Goal: Task Accomplishment & Management: Use online tool/utility

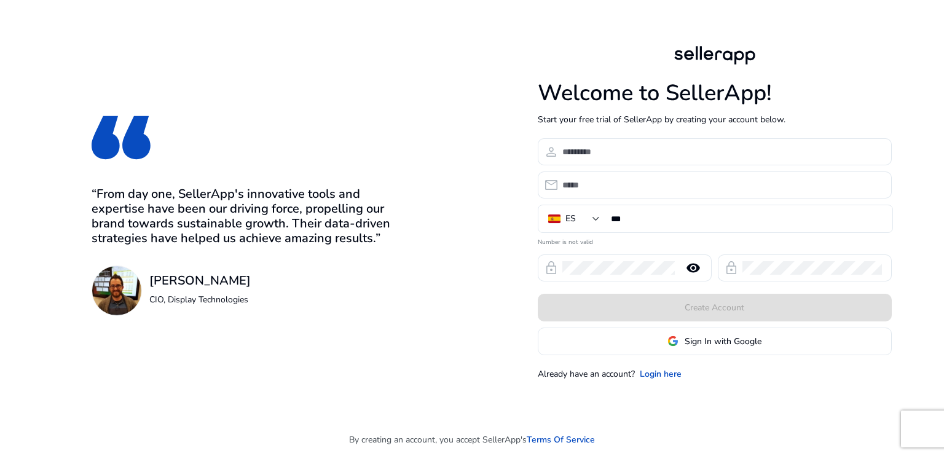
click at [688, 345] on span "Sign In with Google" at bounding box center [723, 341] width 77 height 13
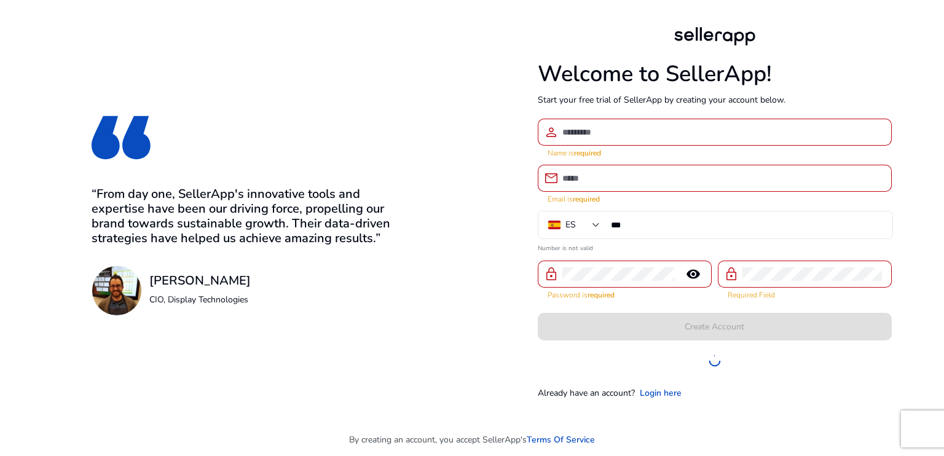
click at [688, 345] on form "person Name is required email Email is required ES *** Number is not valid lock…" at bounding box center [715, 247] width 354 height 256
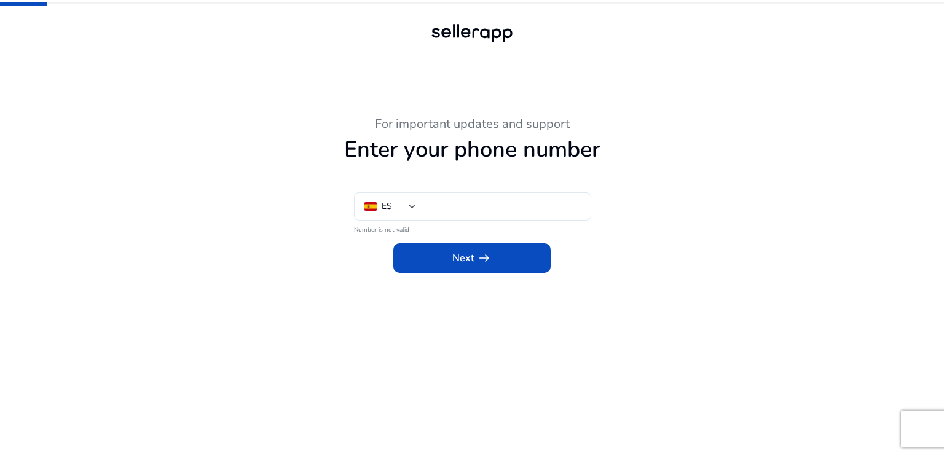
type input "***"
click at [460, 281] on app-phone-number "For important updates and support Enter your phone number ES *** Number is not …" at bounding box center [472, 286] width 676 height 339
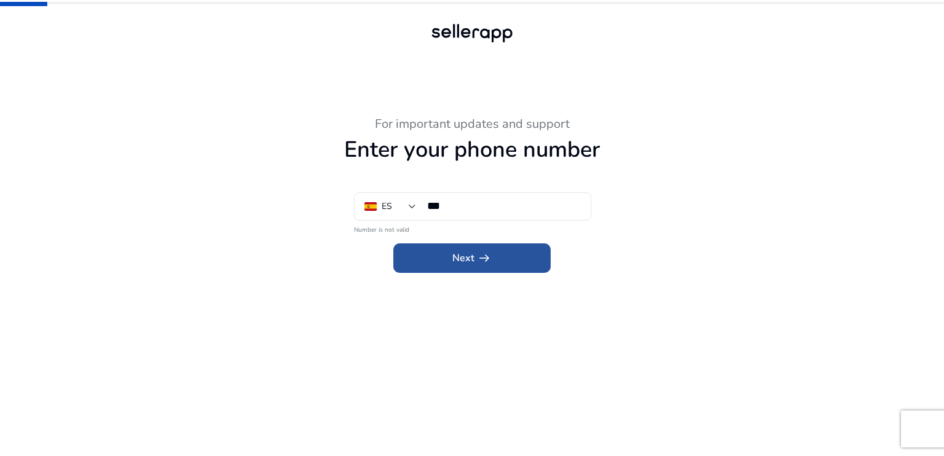
click at [466, 265] on span "Next arrow_right_alt" at bounding box center [471, 258] width 39 height 15
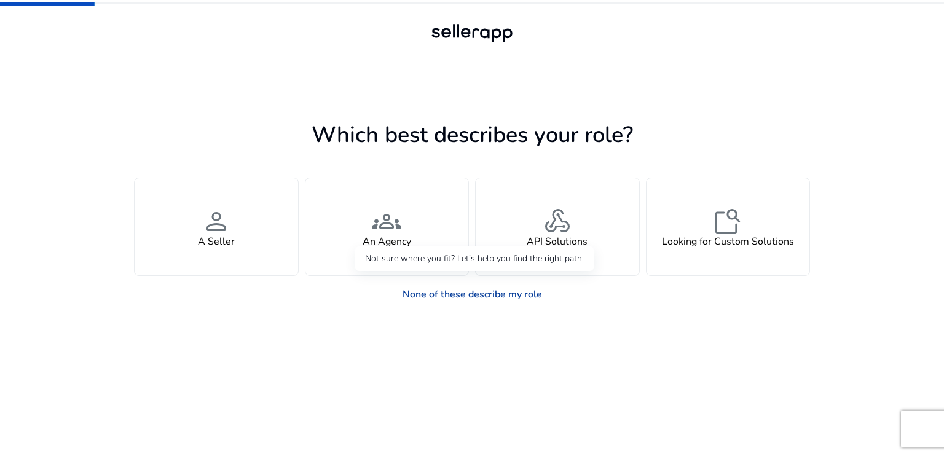
click at [473, 289] on link "None of these describe my role" at bounding box center [472, 294] width 159 height 25
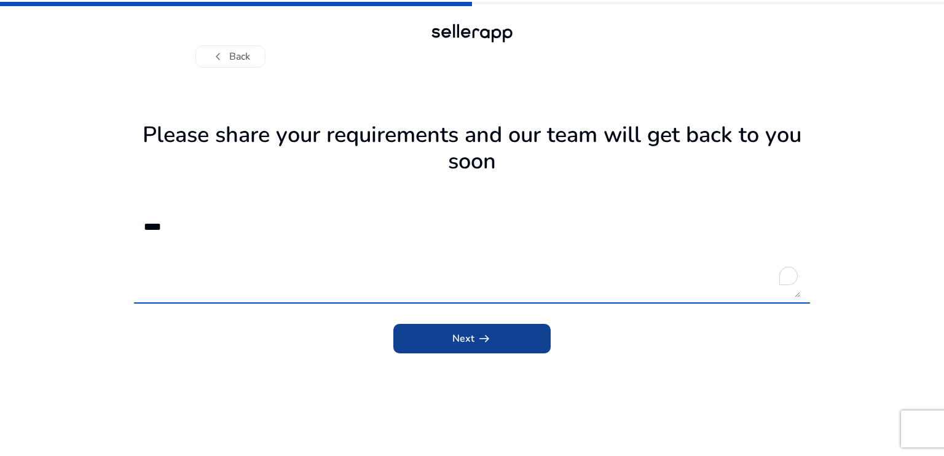
type textarea "****"
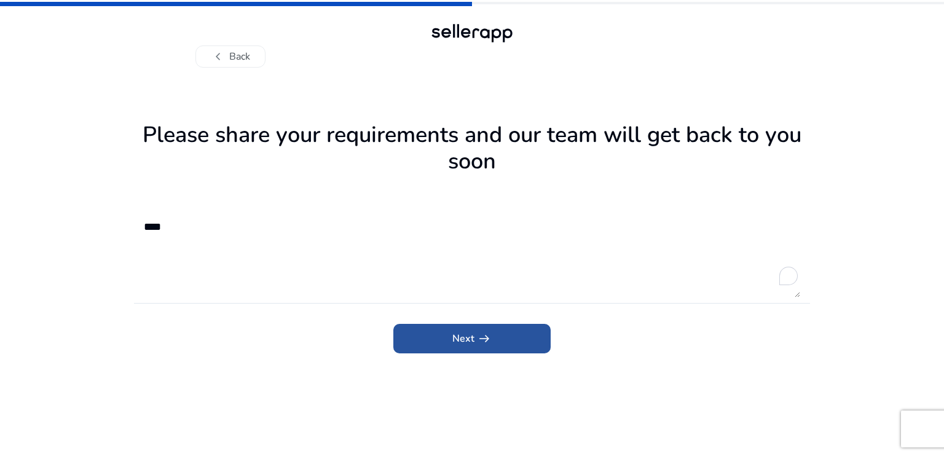
click at [462, 343] on span "Next arrow_right_alt" at bounding box center [471, 338] width 39 height 15
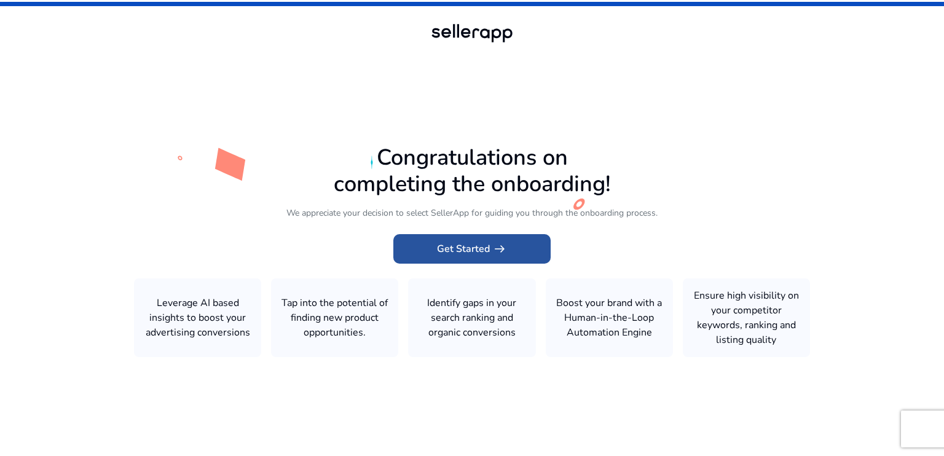
click at [492, 254] on span "arrow_right_alt" at bounding box center [499, 248] width 15 height 15
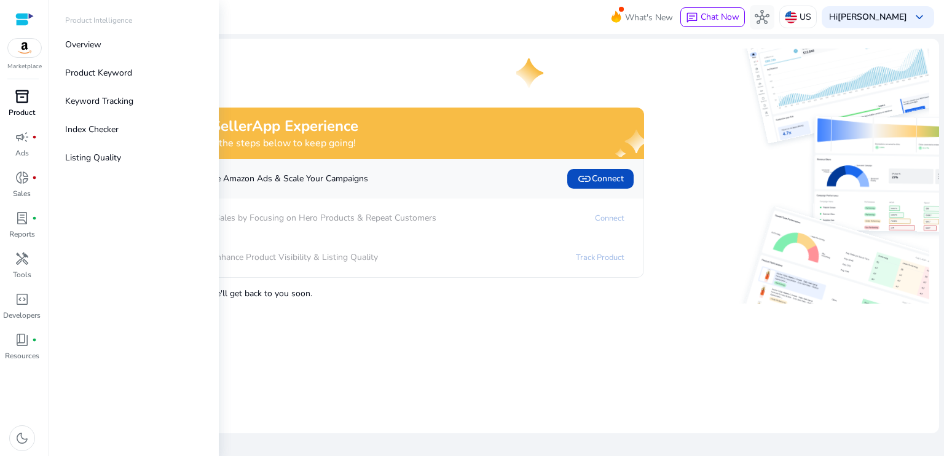
click at [14, 93] on div "inventory_2" at bounding box center [22, 97] width 34 height 20
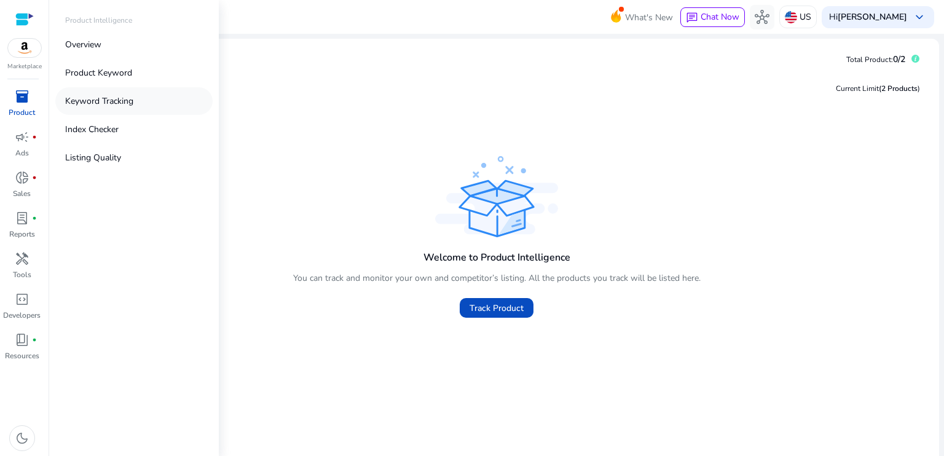
click at [99, 100] on p "Keyword Tracking" at bounding box center [99, 101] width 68 height 13
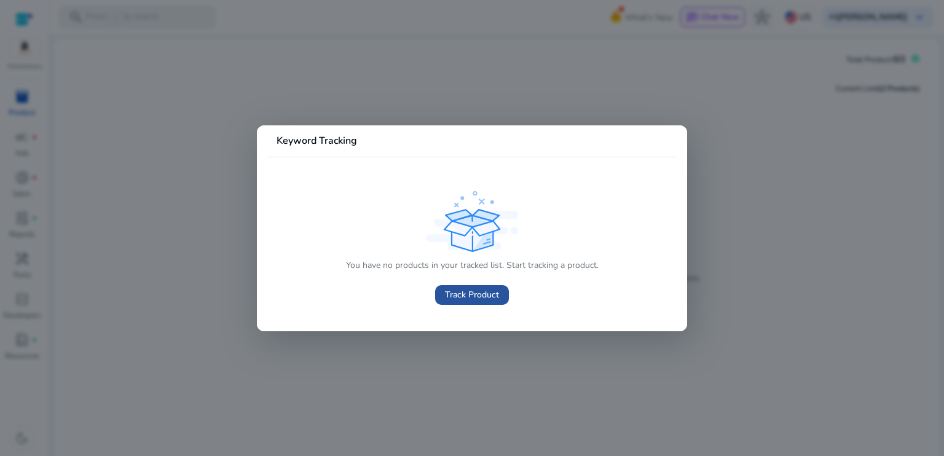
click at [456, 298] on span "Track Product" at bounding box center [472, 294] width 54 height 13
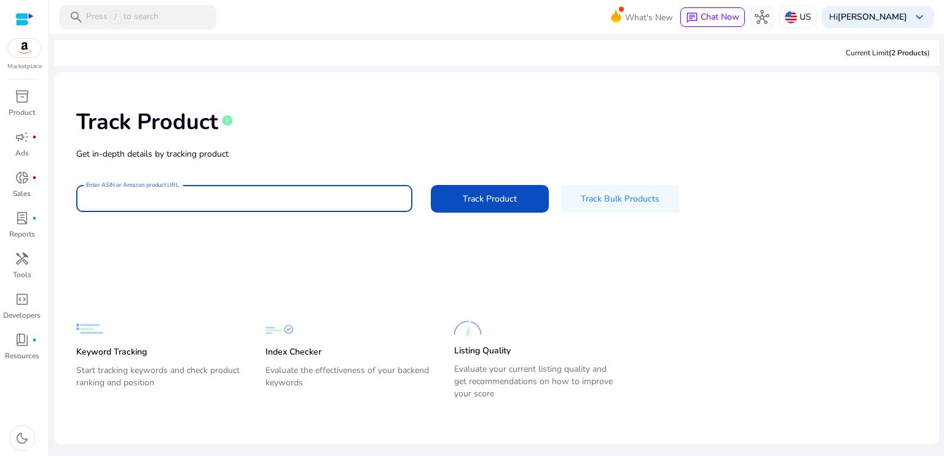
click at [256, 196] on input "Enter ASIN or Amazon product URL" at bounding box center [244, 199] width 316 height 14
paste input "**********"
type input "**********"
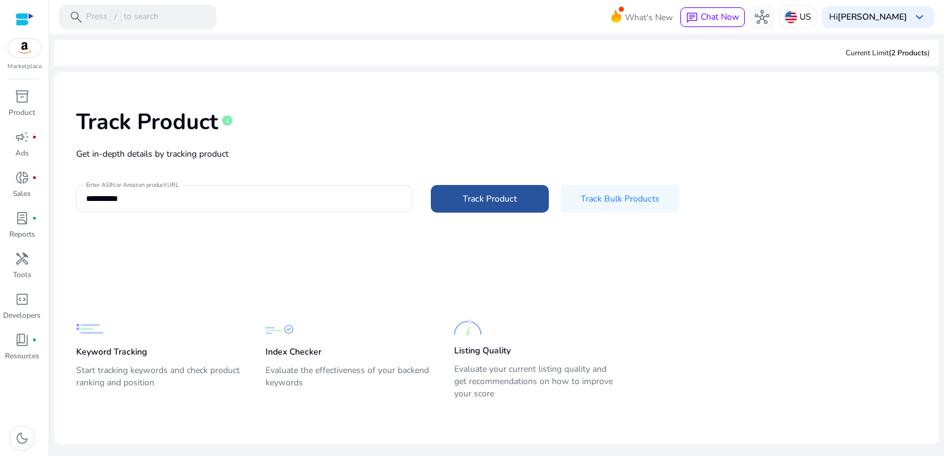
click at [483, 194] on span "Track Product" at bounding box center [490, 198] width 54 height 13
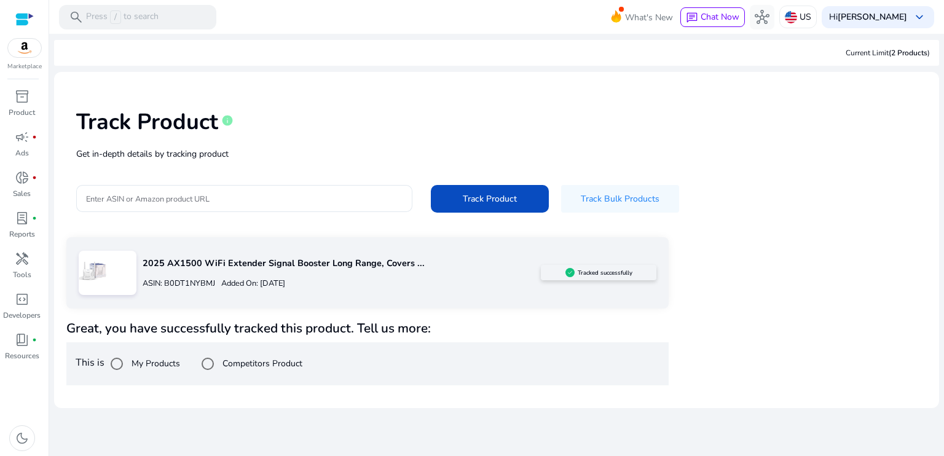
click at [590, 269] on h5 "Tracked successfully" at bounding box center [605, 272] width 55 height 7
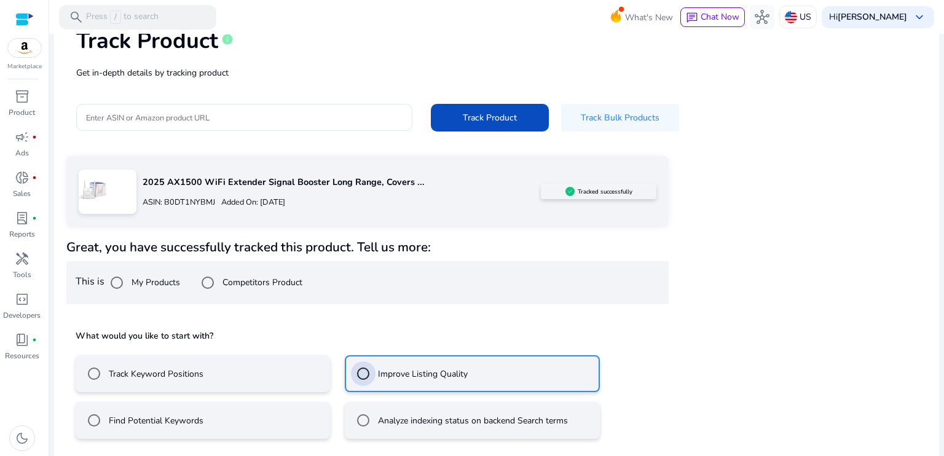
scroll to position [135, 0]
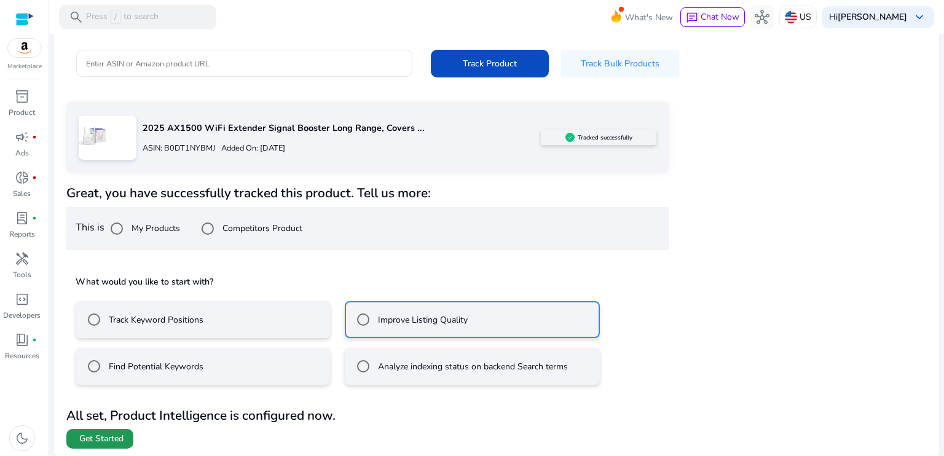
click at [95, 441] on span "Get Started" at bounding box center [101, 439] width 44 height 12
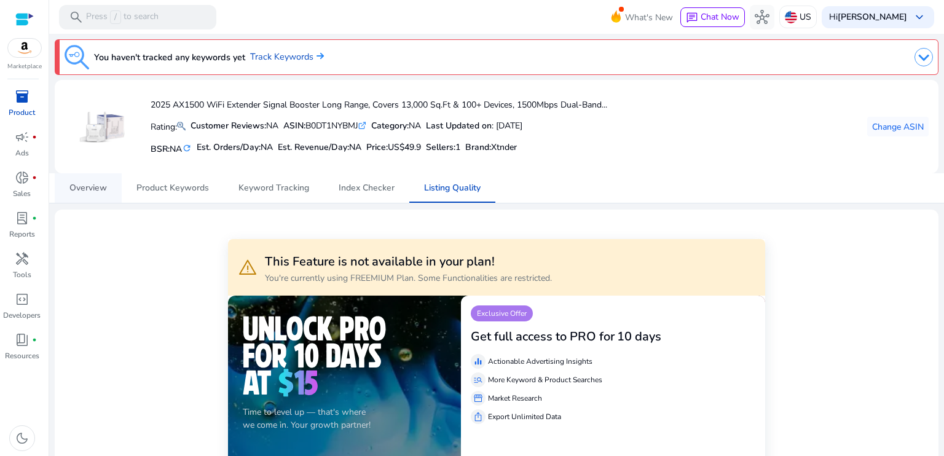
click at [93, 189] on span "Overview" at bounding box center [87, 188] width 37 height 9
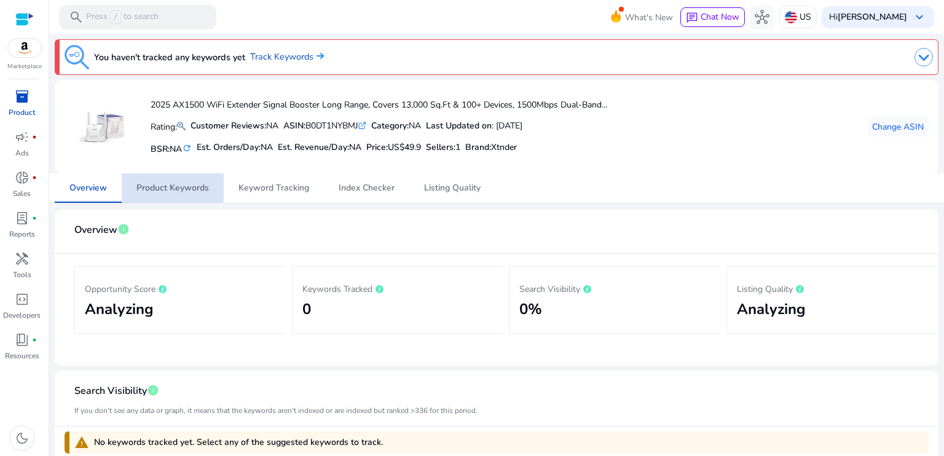
click at [150, 188] on span "Product Keywords" at bounding box center [172, 188] width 73 height 9
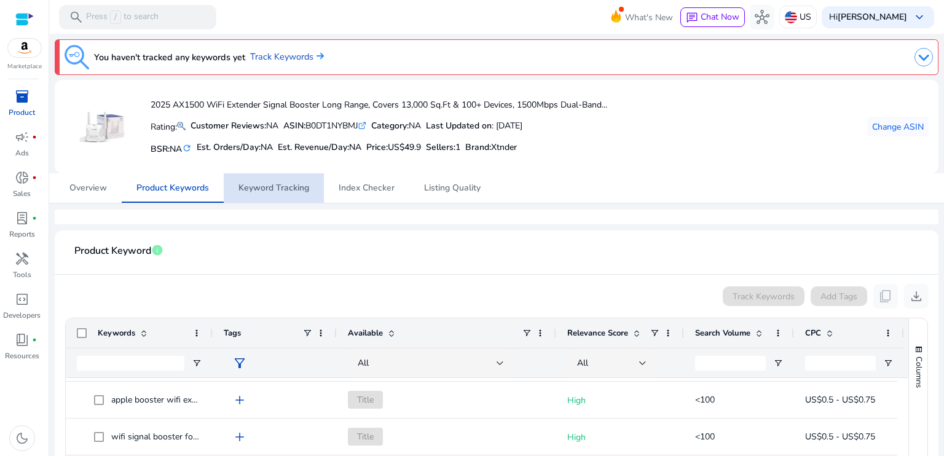
click at [270, 190] on span "Keyword Tracking" at bounding box center [273, 188] width 71 height 9
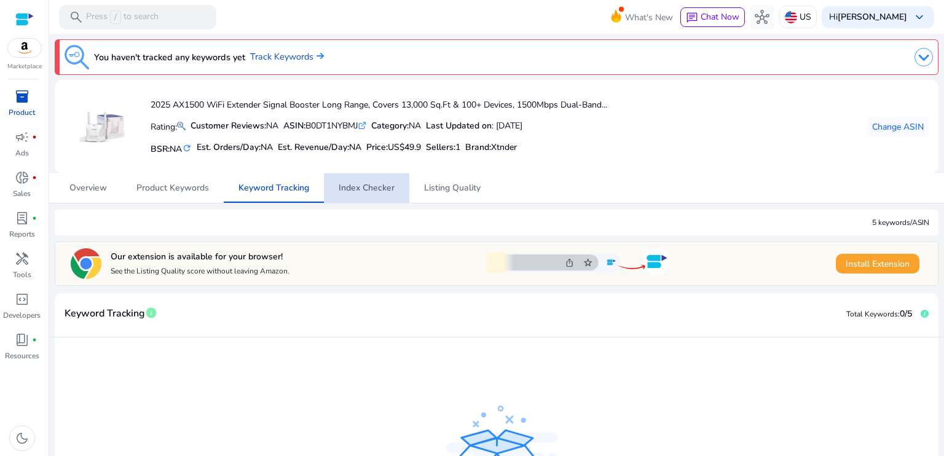
click at [366, 184] on span "Index Checker" at bounding box center [367, 188] width 56 height 9
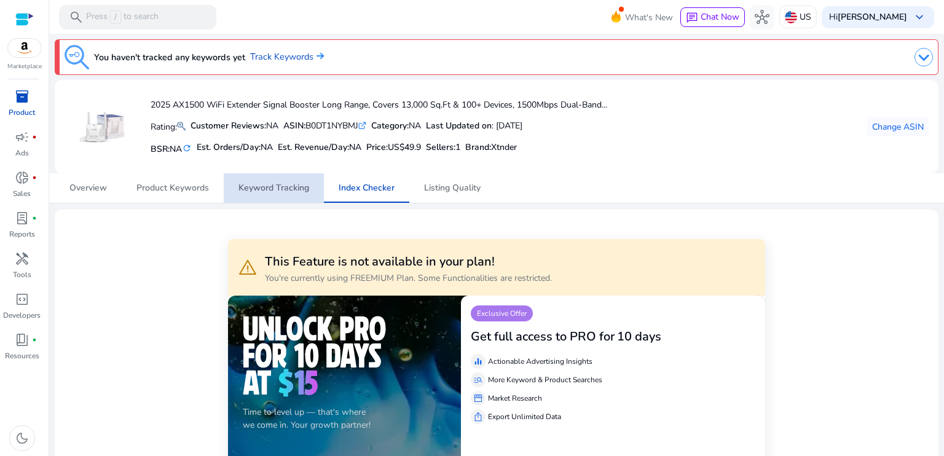
click at [276, 194] on span "Keyword Tracking" at bounding box center [273, 187] width 71 height 29
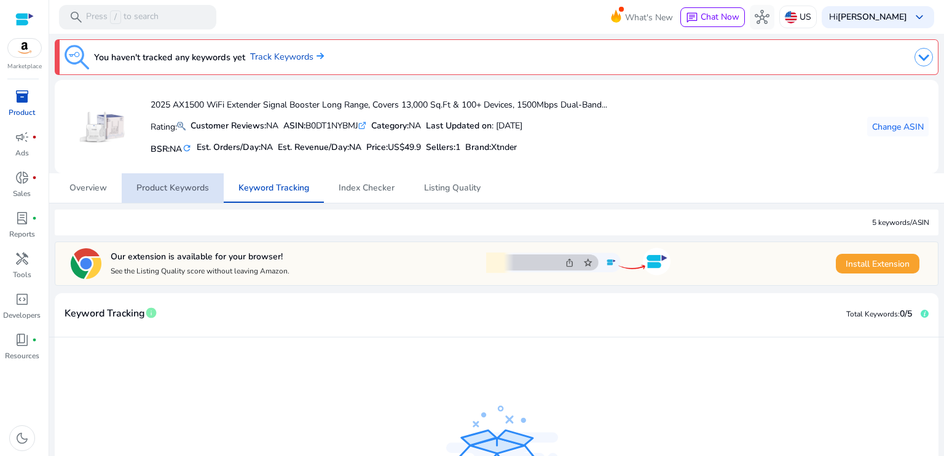
click at [178, 184] on span "Product Keywords" at bounding box center [172, 188] width 73 height 9
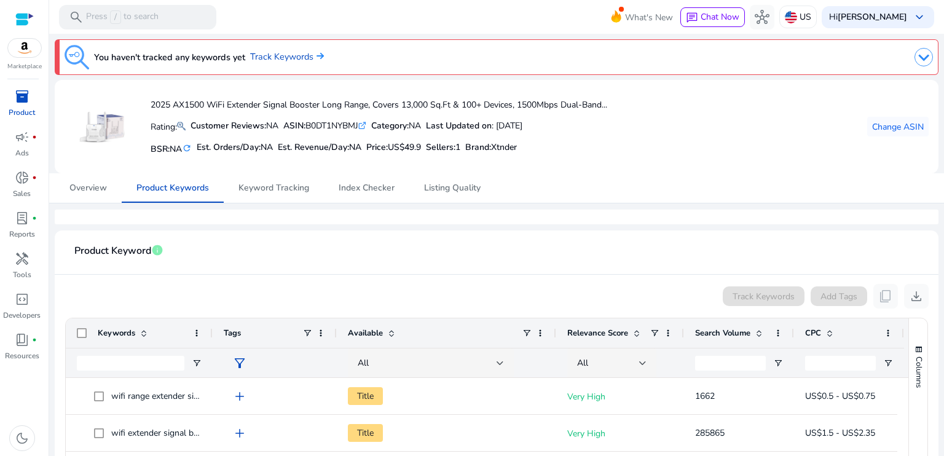
scroll to position [29, 0]
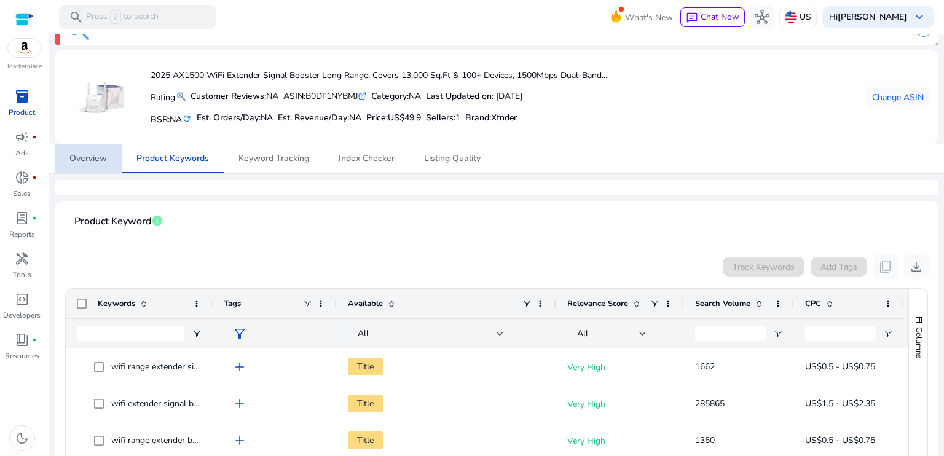
click at [87, 154] on span "Overview" at bounding box center [87, 158] width 37 height 9
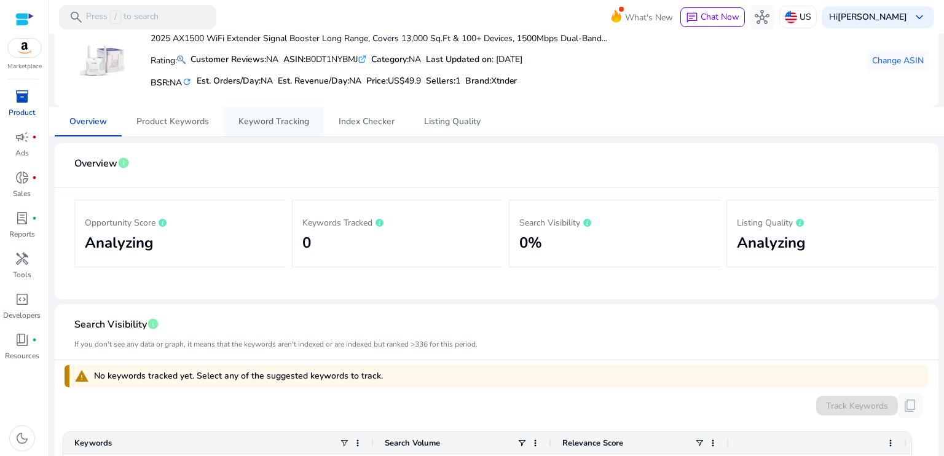
scroll to position [60, 0]
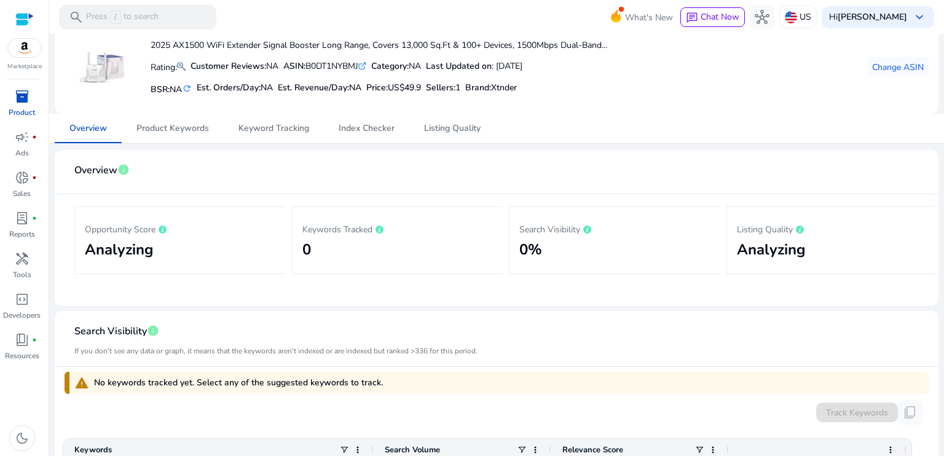
drag, startPoint x: 170, startPoint y: 259, endPoint x: 9, endPoint y: 100, distance: 225.9
click at [9, 100] on mat-sidenav-container "Marketplace inventory_2 Product campaign fiber_manual_record Ads donut_small fi…" at bounding box center [472, 228] width 944 height 456
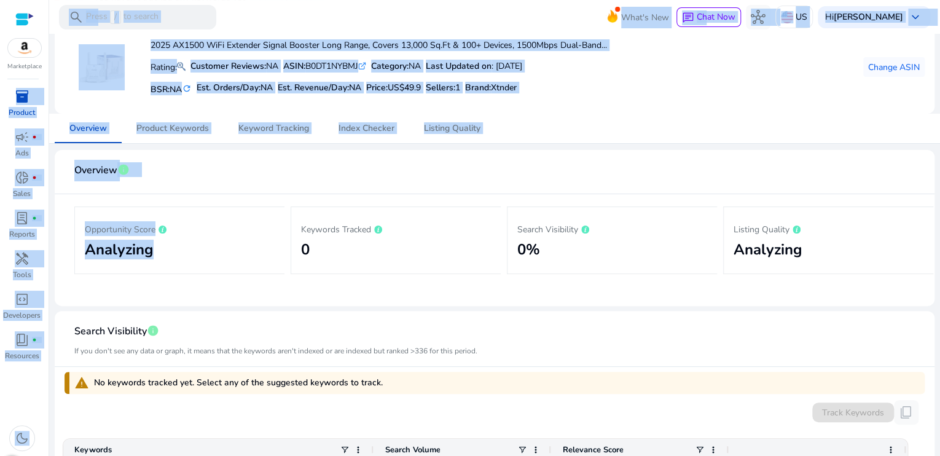
click at [621, 108] on mat-card "2025 AX1500 WiFi Extender Signal Booster Long Range, Covers 13,000 Sq.Ft & 100+…" at bounding box center [495, 66] width 880 height 93
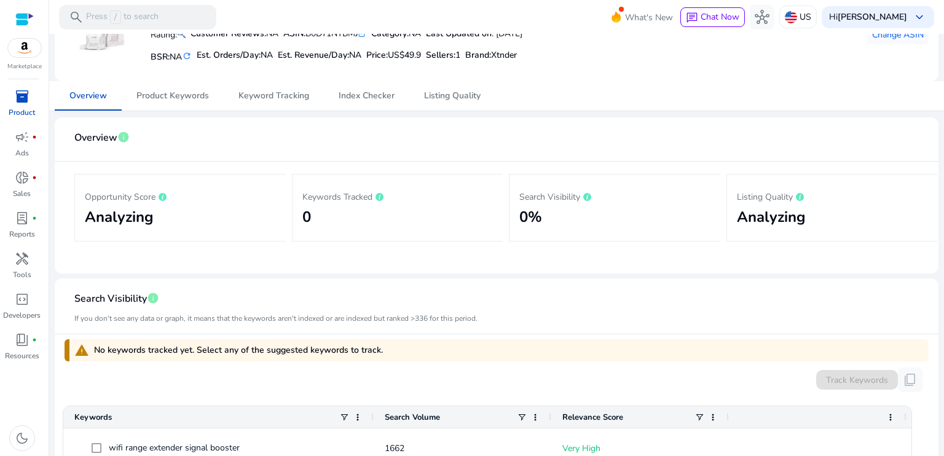
scroll to position [82, 0]
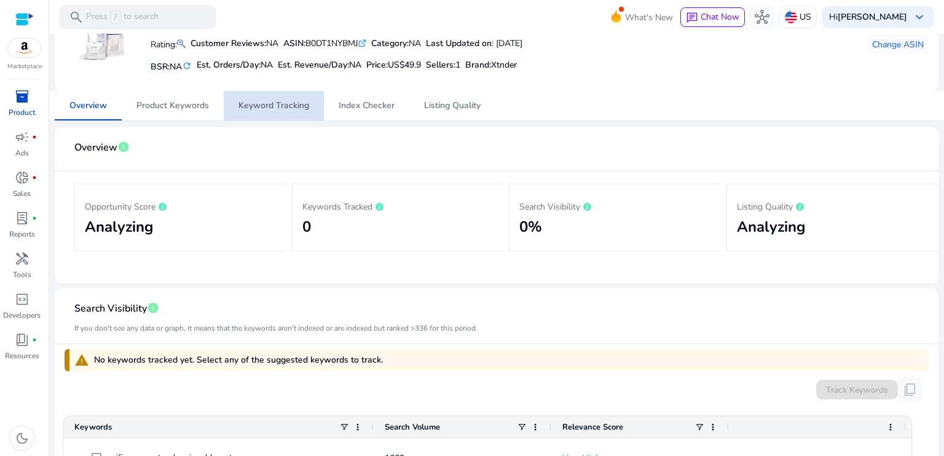
click at [253, 102] on span "Keyword Tracking" at bounding box center [273, 105] width 71 height 9
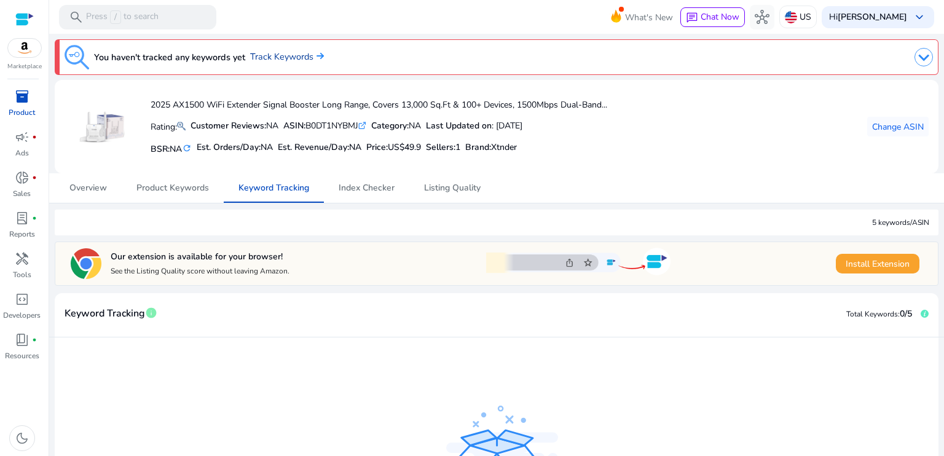
click at [292, 55] on link "Track Keywords" at bounding box center [287, 57] width 74 height 14
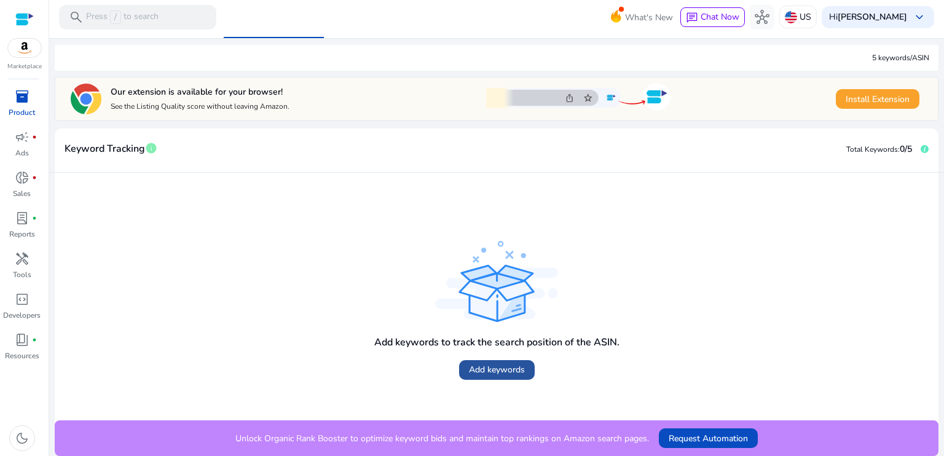
click at [500, 371] on span "Add keywords" at bounding box center [497, 369] width 56 height 13
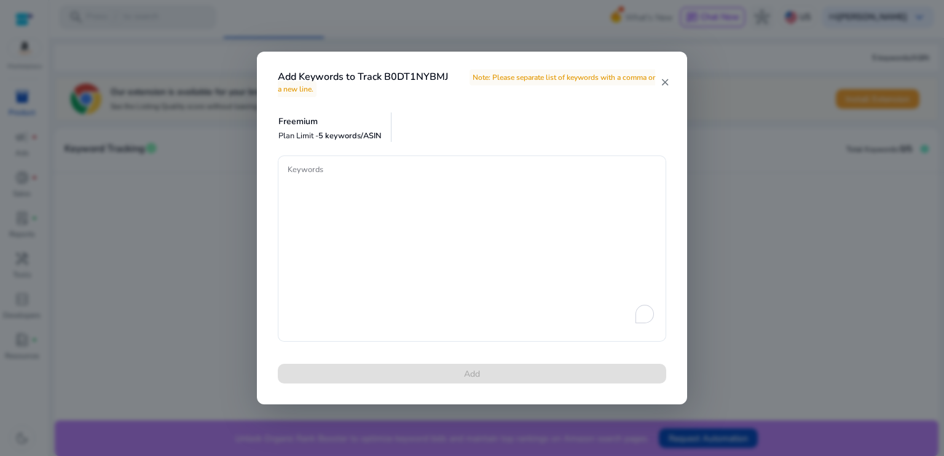
click at [660, 82] on mat-icon "close" at bounding box center [665, 82] width 10 height 11
